Goal: Transaction & Acquisition: Purchase product/service

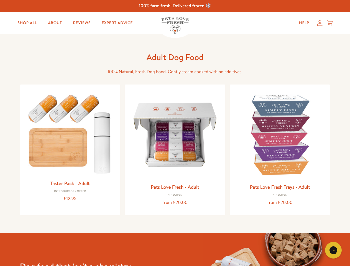
click at [333, 250] on icon "Gorgias live chat" at bounding box center [332, 249] width 5 height 5
